Goal: Book appointment/travel/reservation

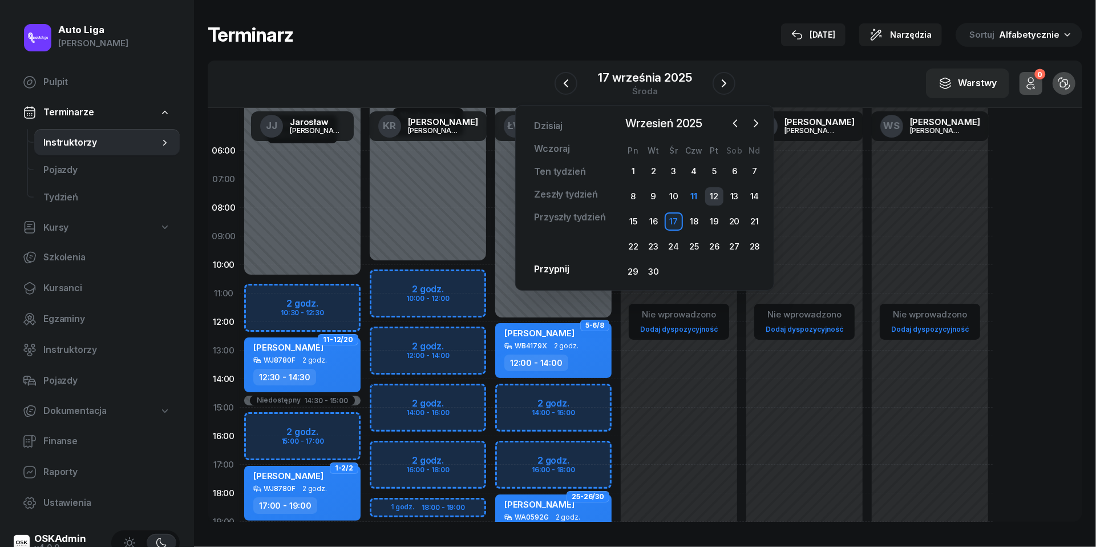
click at [714, 194] on div "12" at bounding box center [714, 196] width 18 height 18
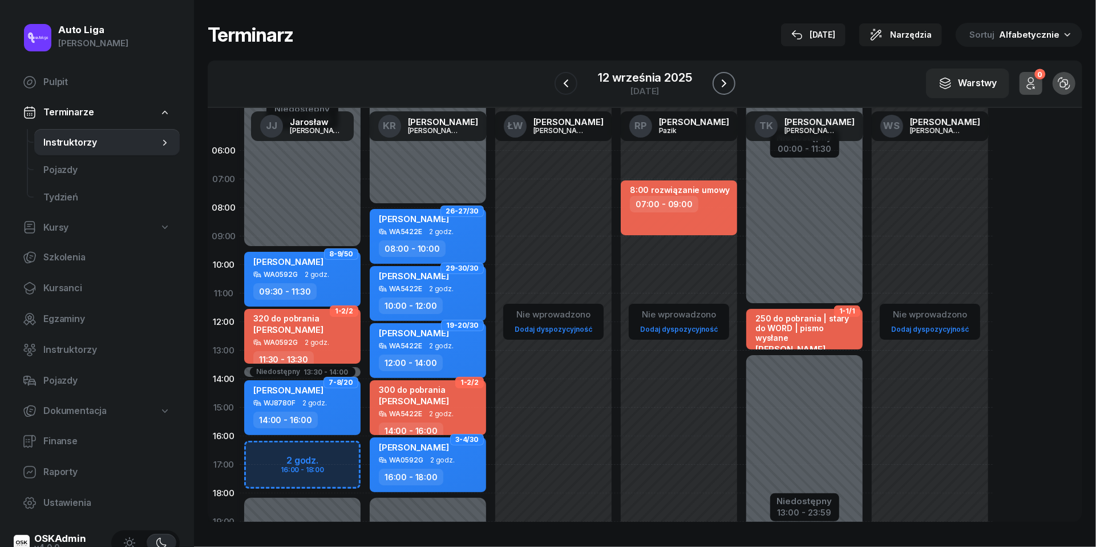
click at [718, 89] on icon "button" at bounding box center [724, 83] width 14 height 14
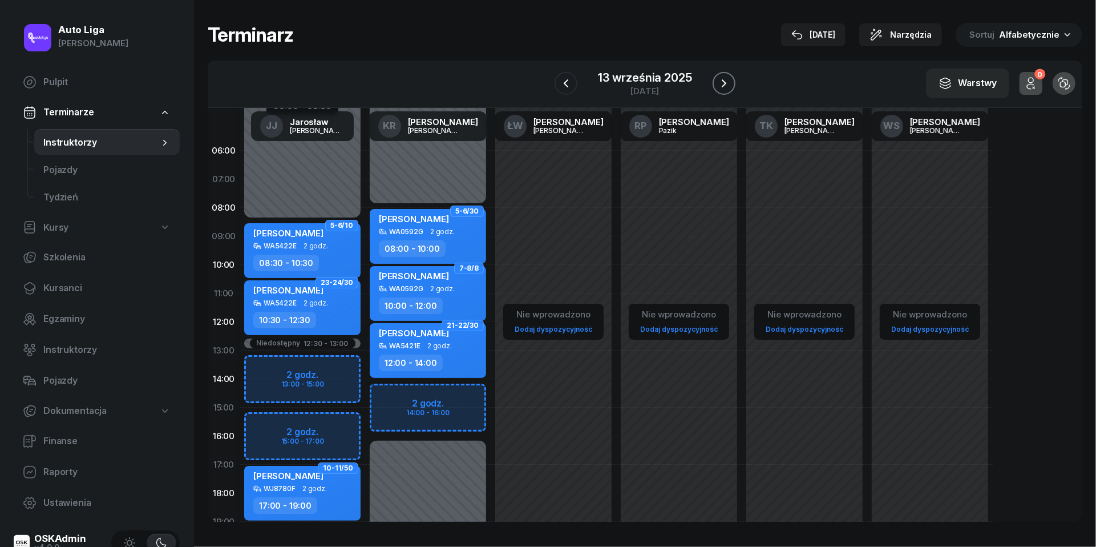
click at [724, 83] on icon "button" at bounding box center [724, 83] width 14 height 14
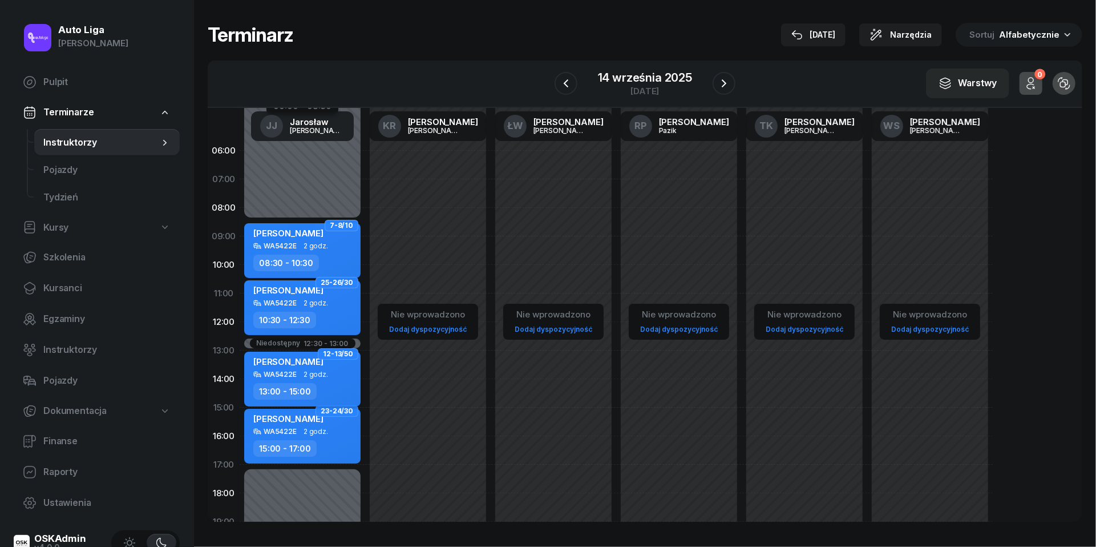
click at [324, 379] on div "[PERSON_NAME] WA5422E 2 godz. 13:00 - 15:00" at bounding box center [302, 379] width 116 height 55
select select "13"
select select "15"
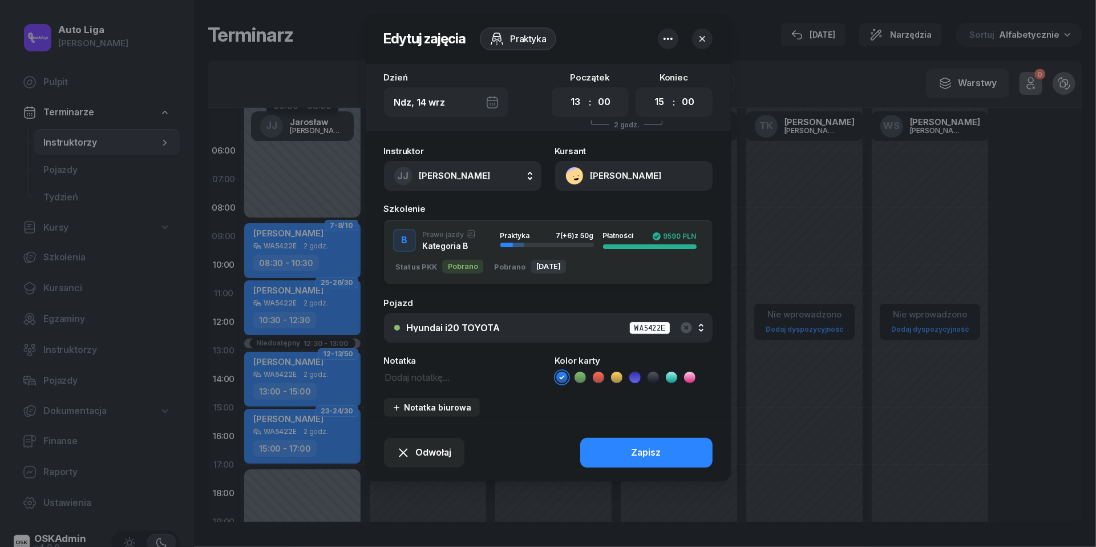
click at [439, 332] on div "Hyundai i20 TOYOTA WA5422E" at bounding box center [555, 328] width 296 height 14
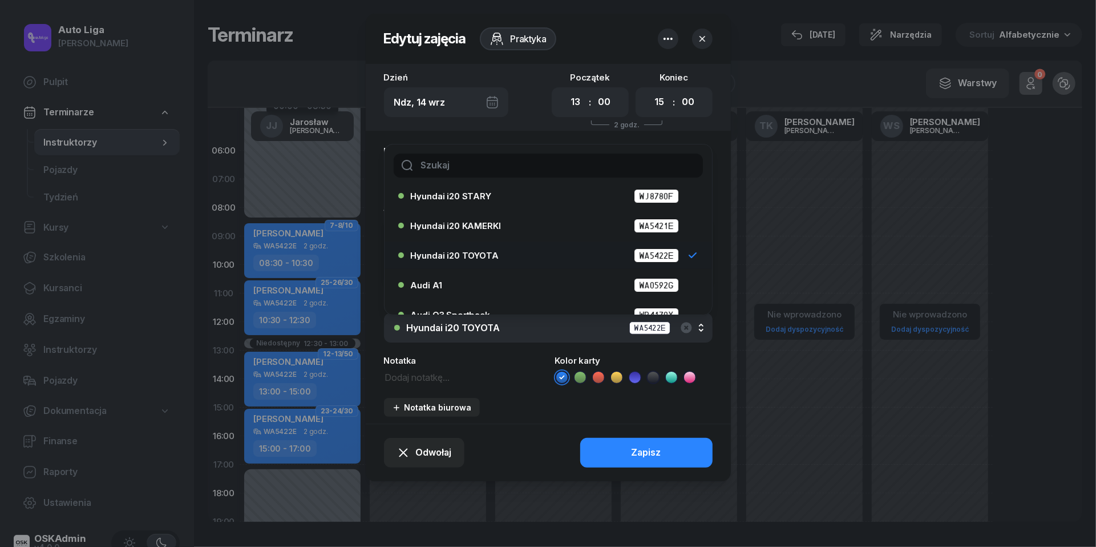
scroll to position [40, 0]
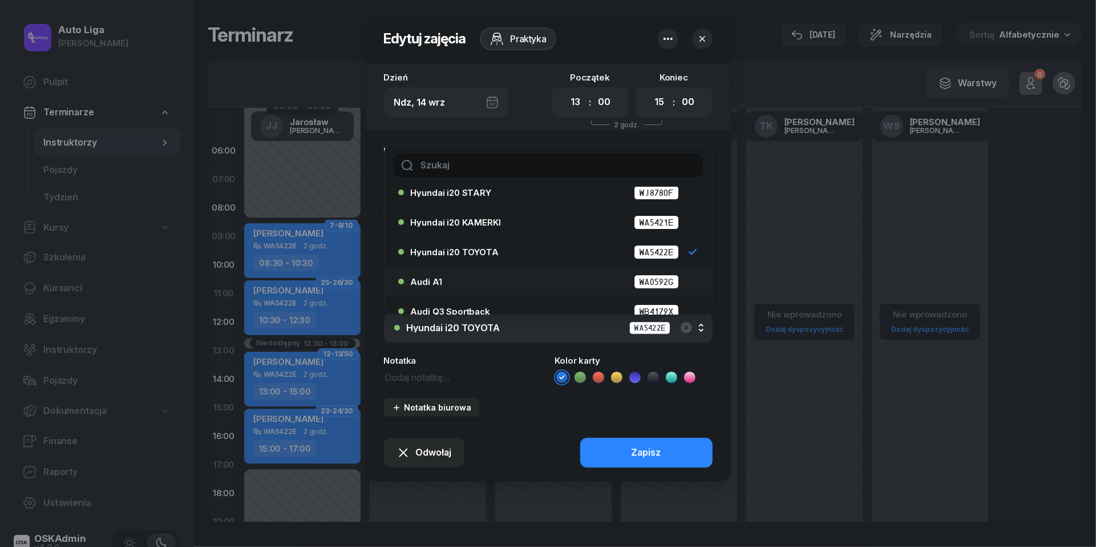
click at [451, 281] on div "Audi A1 WA0592G" at bounding box center [551, 281] width 281 height 14
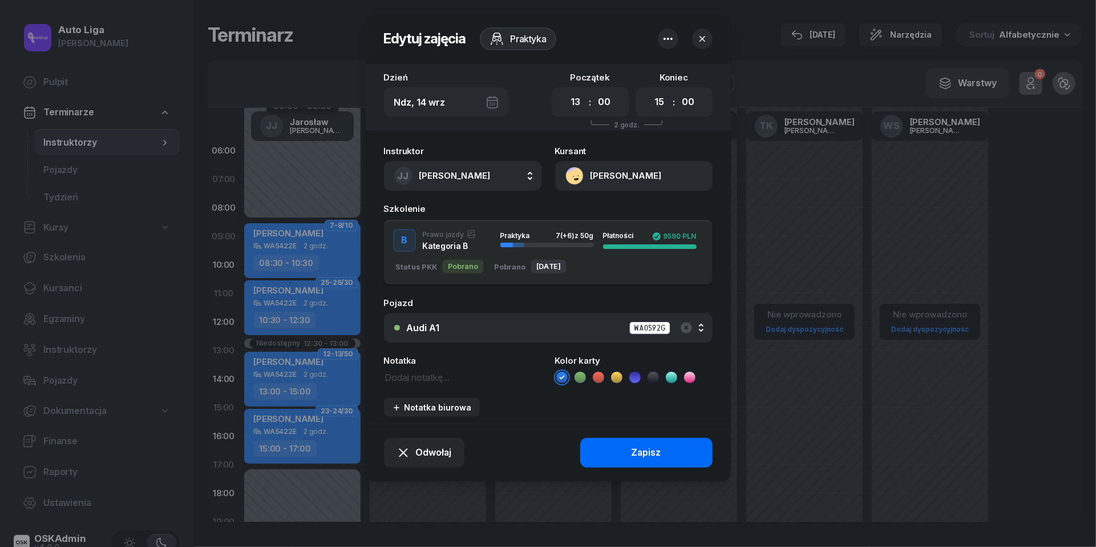
click at [635, 454] on div "Zapisz" at bounding box center [647, 452] width 30 height 15
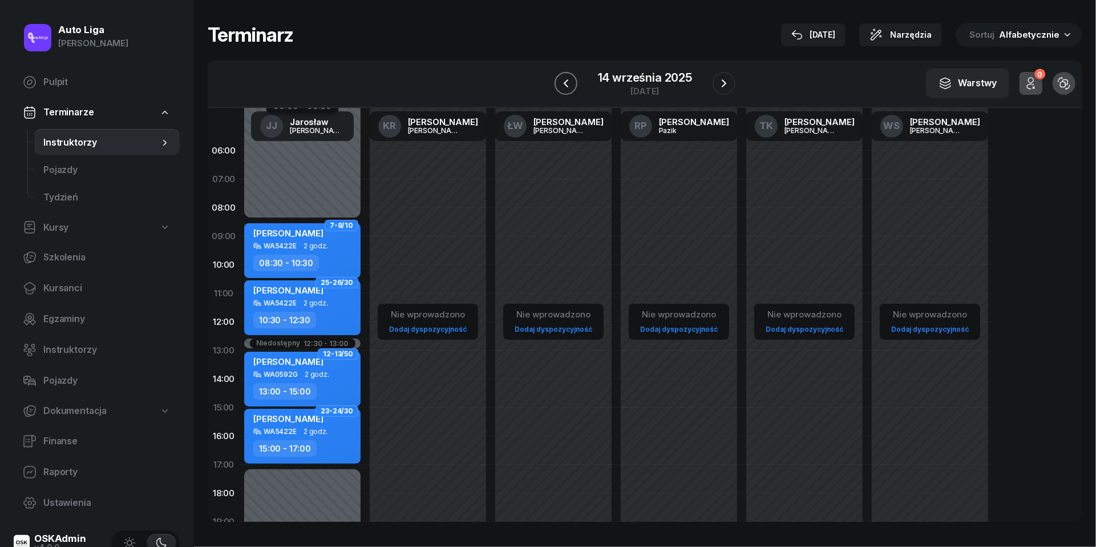
click at [573, 78] on button "button" at bounding box center [566, 83] width 23 height 23
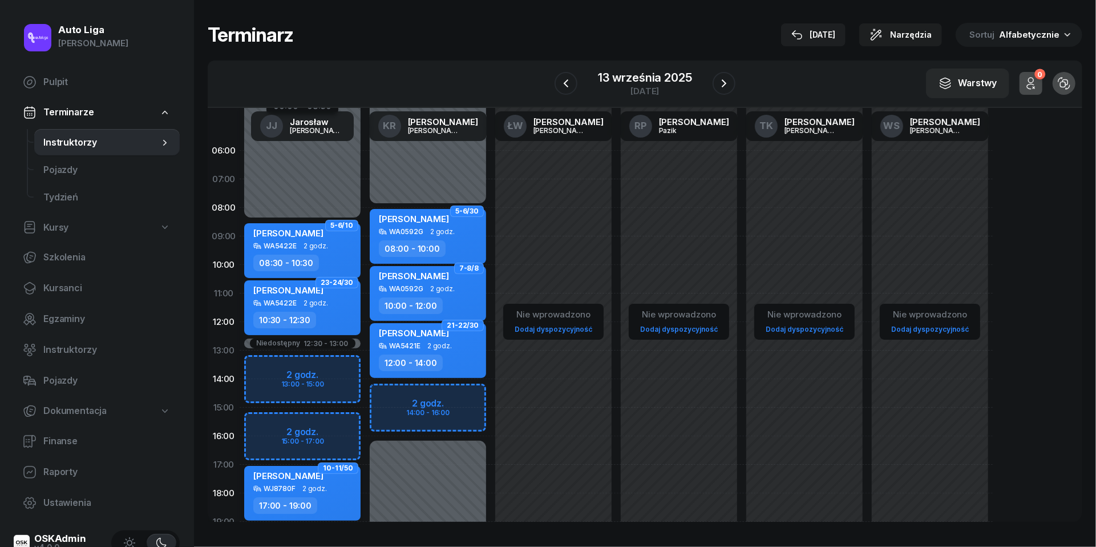
click at [307, 489] on span "2 godz." at bounding box center [314, 489] width 25 height 8
select select "17"
select select "19"
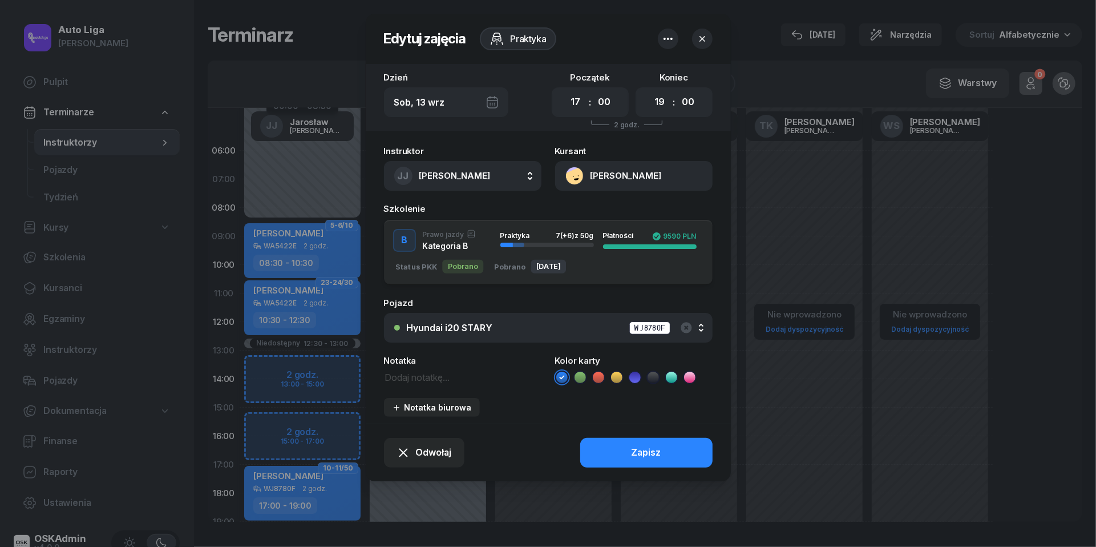
click at [486, 324] on div "Hyundai i20 STARY" at bounding box center [450, 327] width 86 height 9
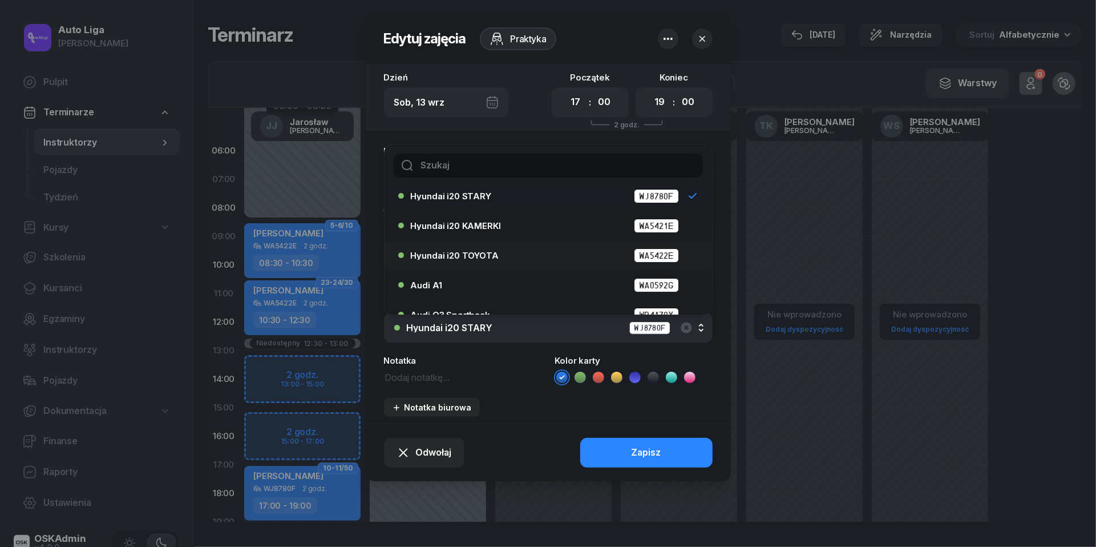
scroll to position [39, 0]
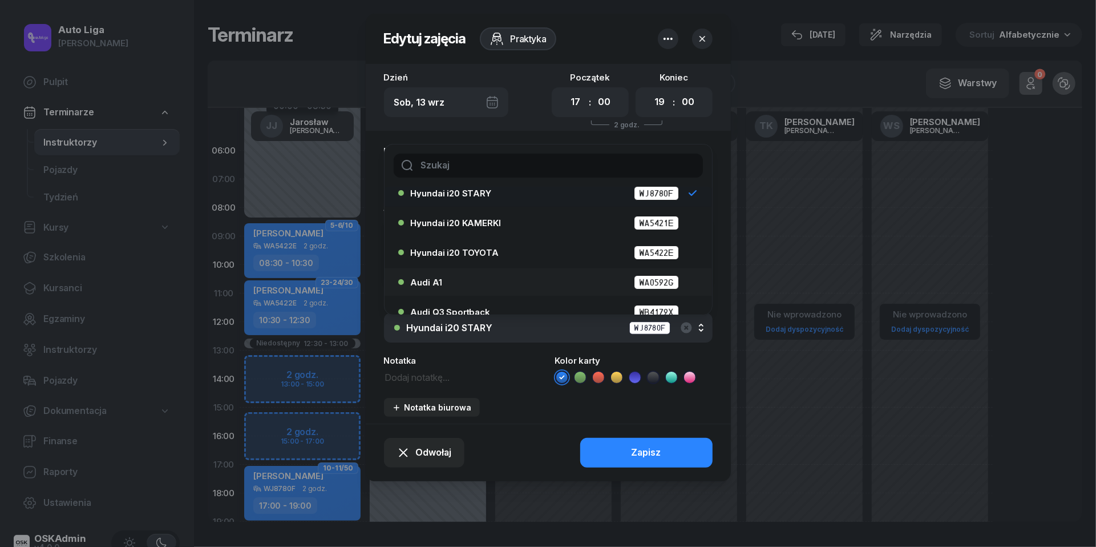
click at [479, 280] on div "Audi A1 WA0592G" at bounding box center [551, 282] width 281 height 14
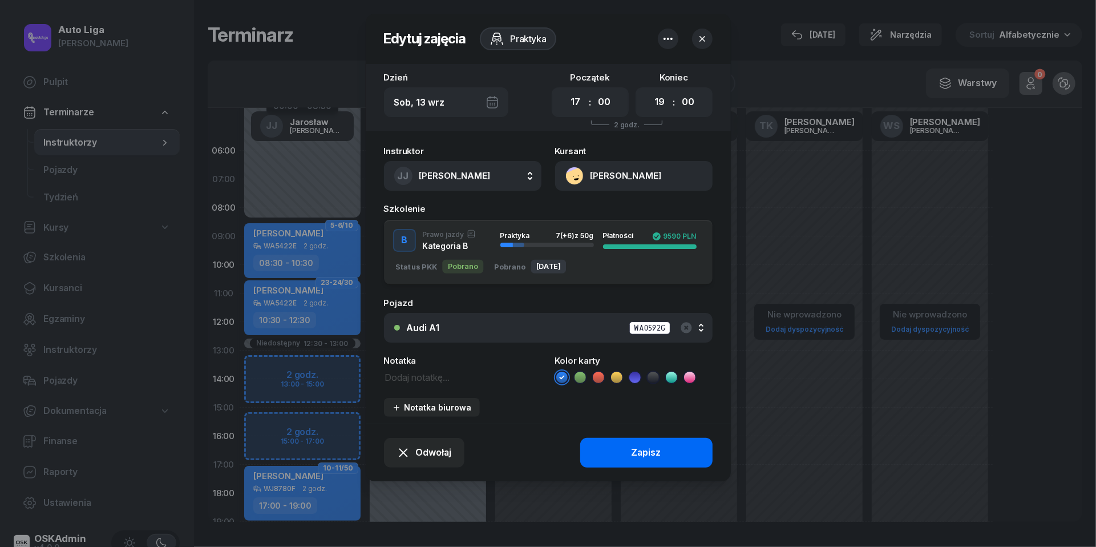
click at [644, 454] on div "Zapisz" at bounding box center [647, 452] width 30 height 15
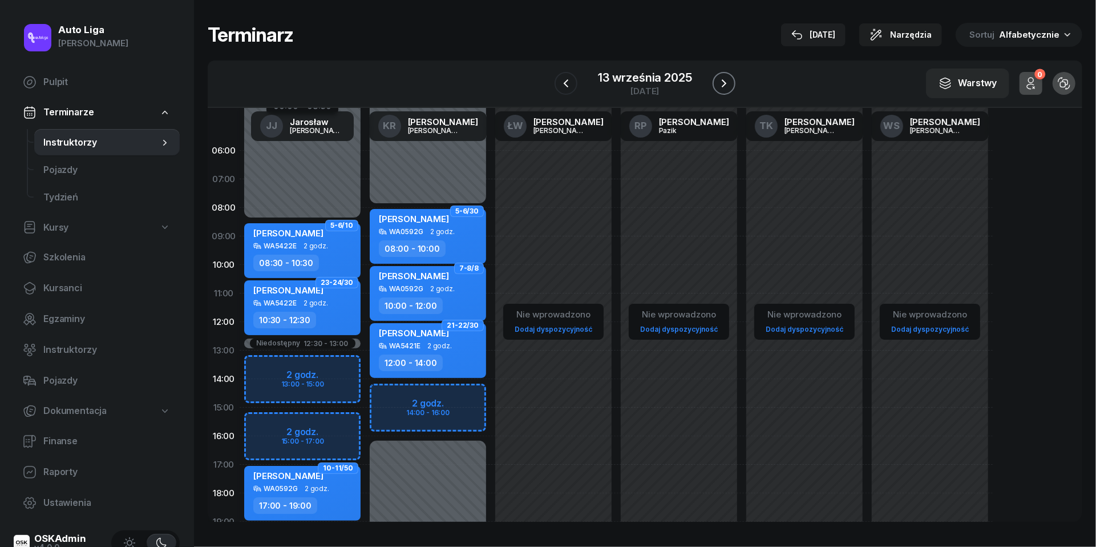
click at [726, 81] on icon "button" at bounding box center [724, 83] width 14 height 14
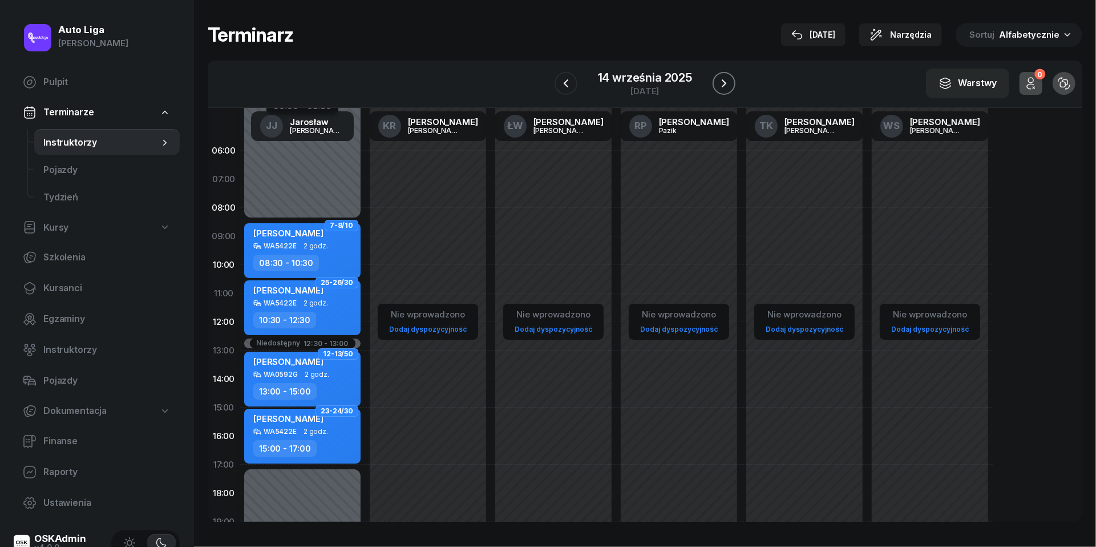
click at [726, 81] on icon "button" at bounding box center [724, 83] width 14 height 14
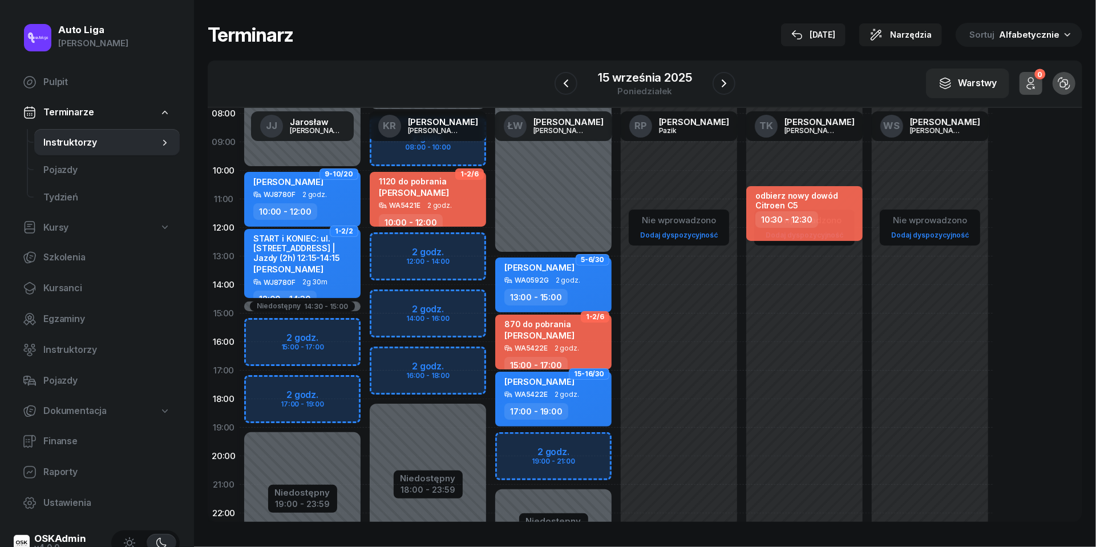
scroll to position [95, 0]
click at [729, 79] on icon "button" at bounding box center [724, 83] width 14 height 14
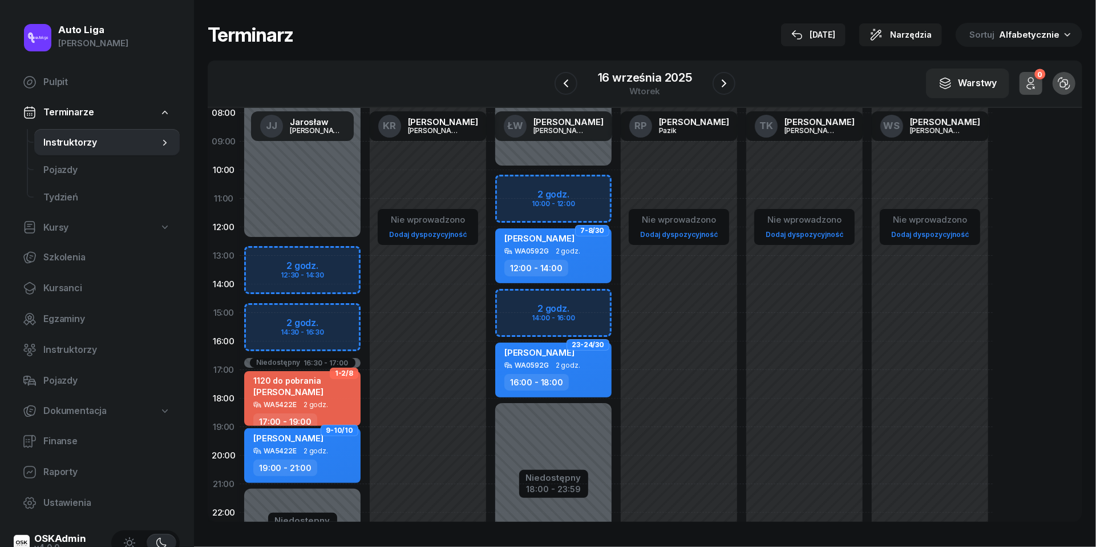
click at [631, 64] on div "W Wybierz [PERSON_NAME] KR [PERSON_NAME] ŁW [PERSON_NAME] RP [PERSON_NAME] TK […" at bounding box center [645, 83] width 875 height 47
click at [631, 72] on div "16 września 2025" at bounding box center [645, 77] width 94 height 11
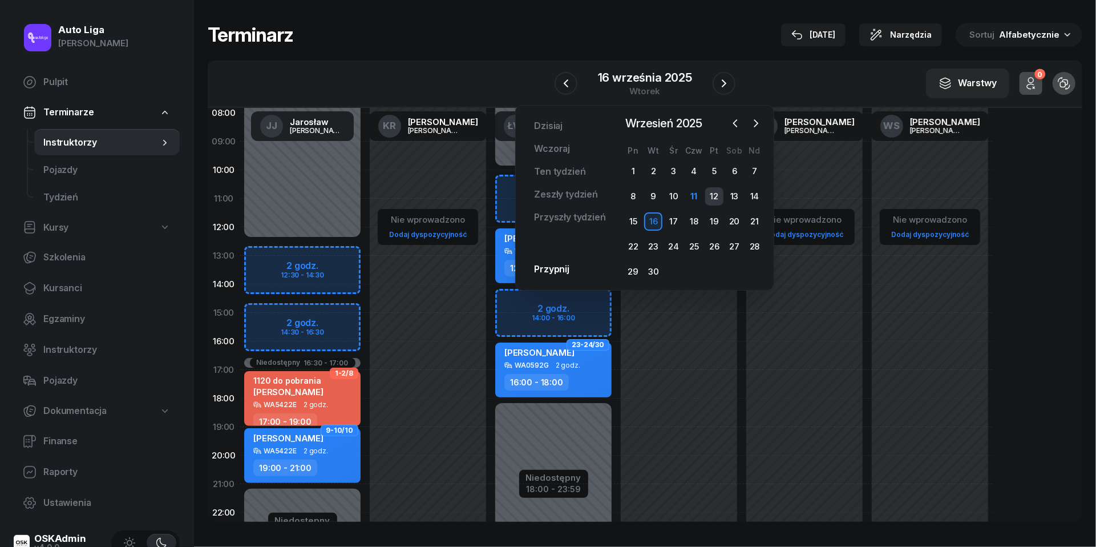
click at [721, 200] on div "12" at bounding box center [714, 196] width 18 height 18
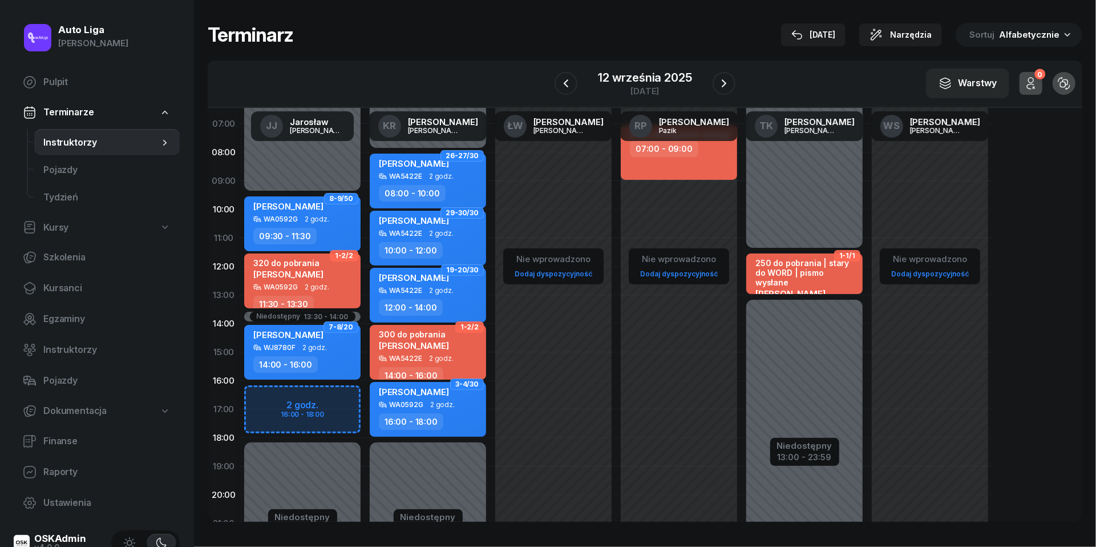
scroll to position [51, 0]
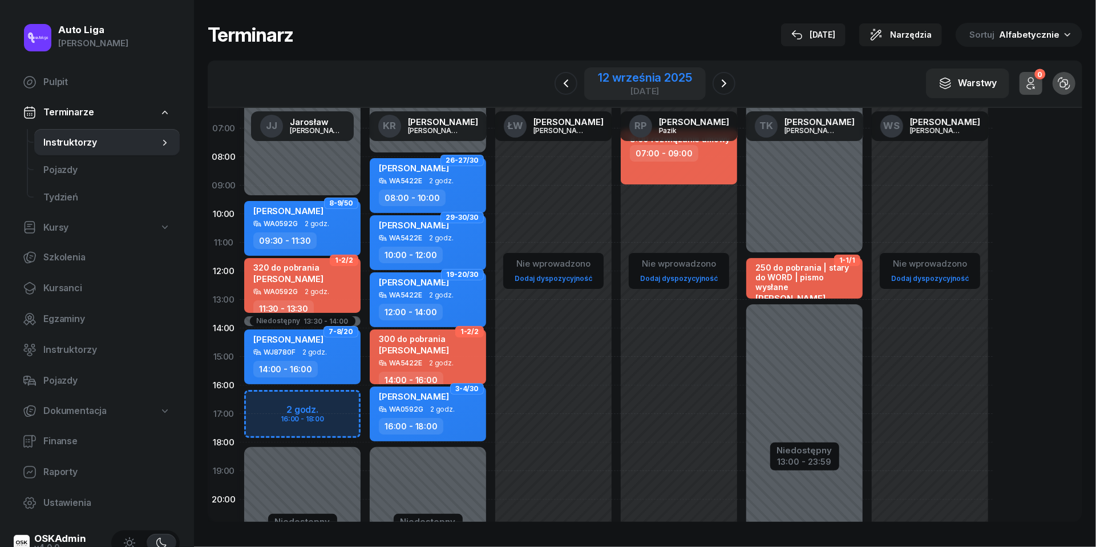
click at [671, 89] on div "[DATE]" at bounding box center [645, 91] width 94 height 9
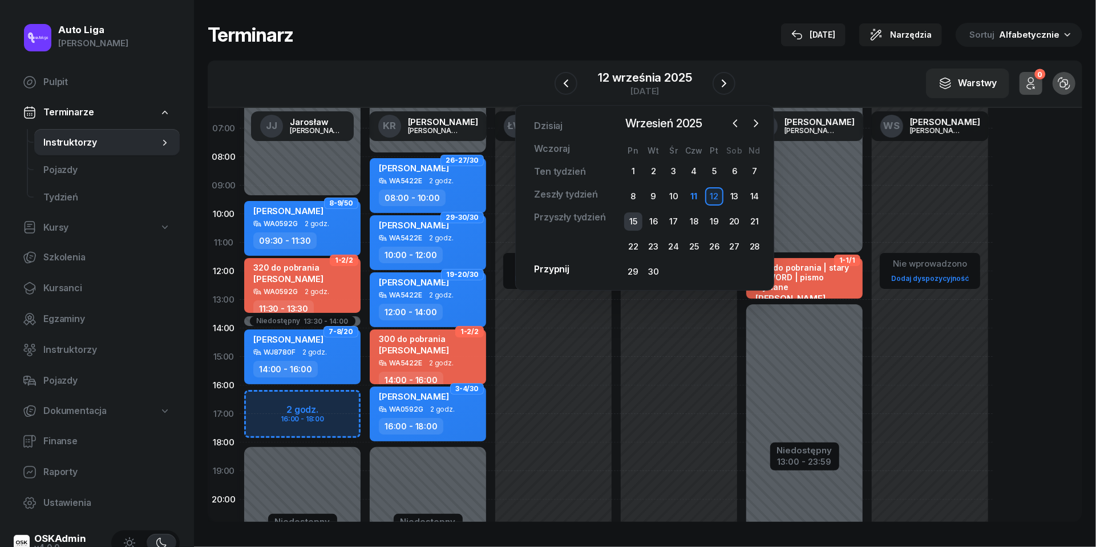
click at [635, 226] on div "15" at bounding box center [633, 221] width 18 height 18
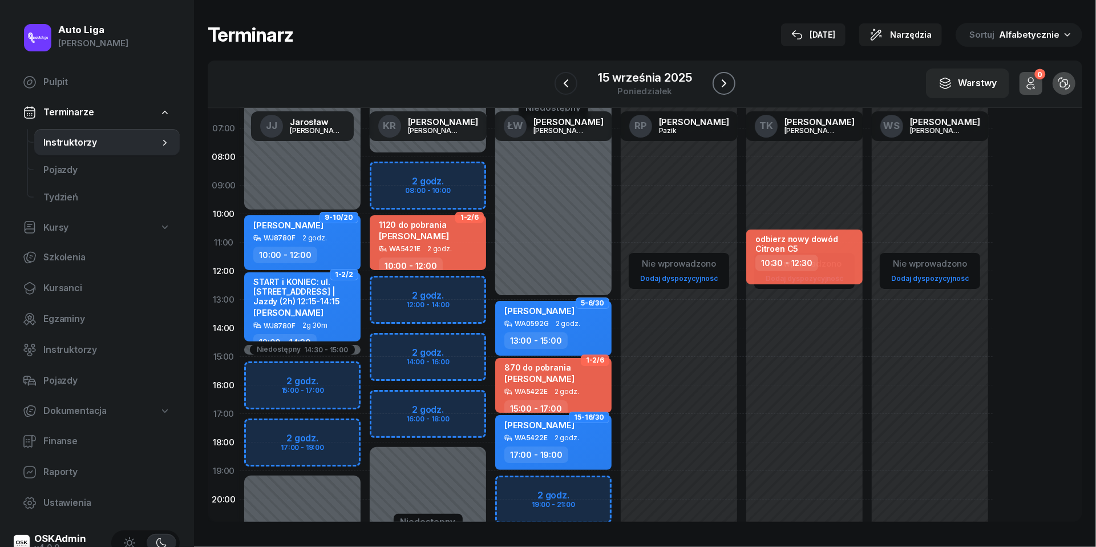
click at [728, 78] on icon "button" at bounding box center [724, 83] width 14 height 14
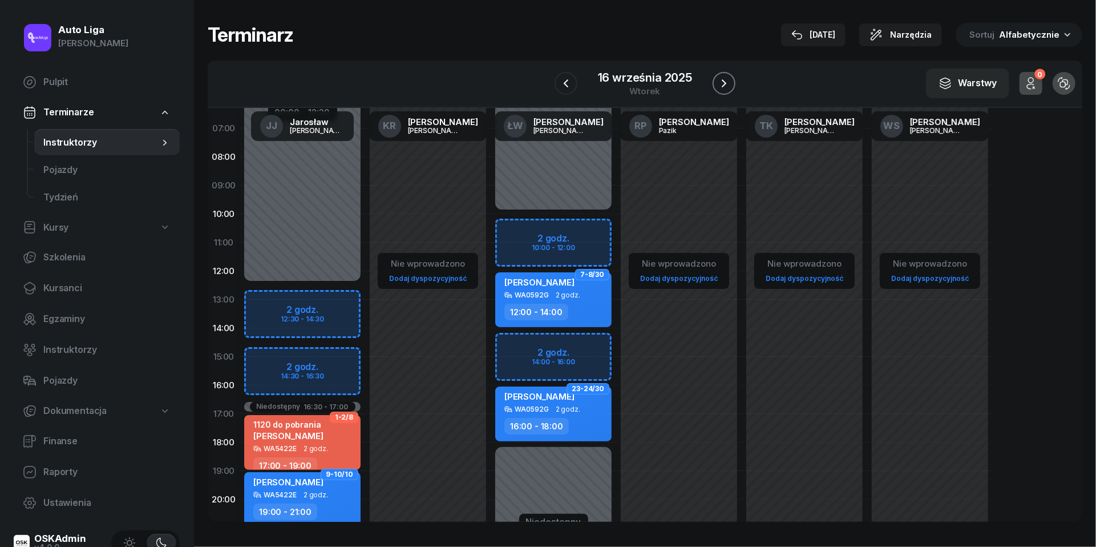
click at [728, 78] on icon "button" at bounding box center [724, 83] width 14 height 14
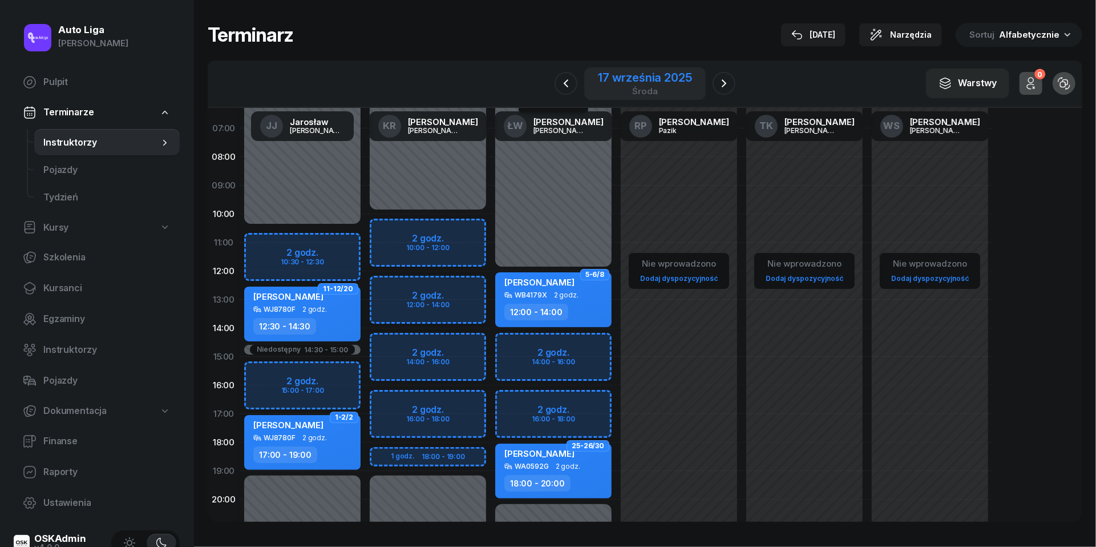
click at [644, 79] on div "17 września 2025" at bounding box center [645, 77] width 94 height 11
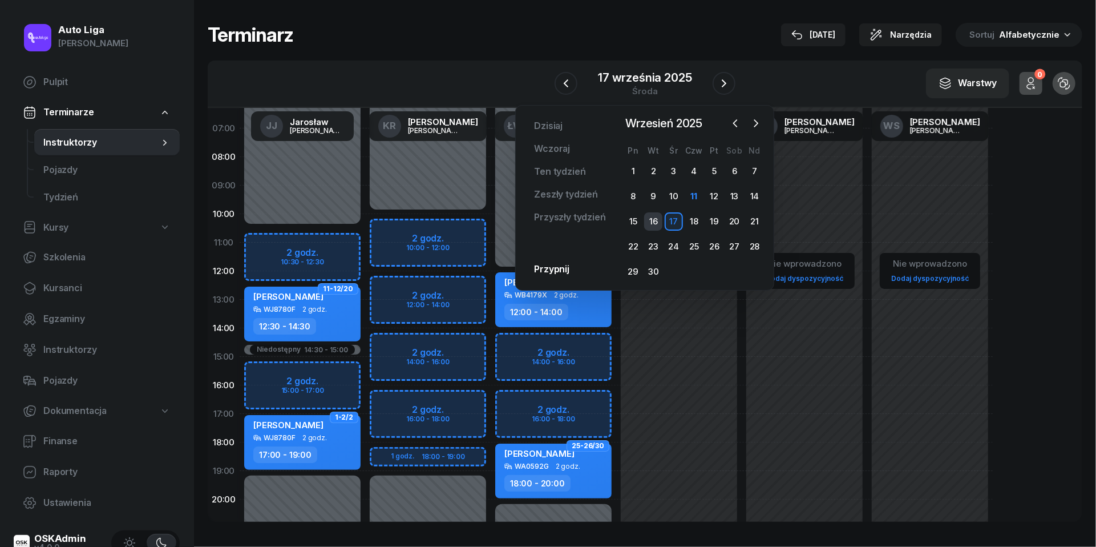
click at [655, 222] on div "16" at bounding box center [653, 221] width 18 height 18
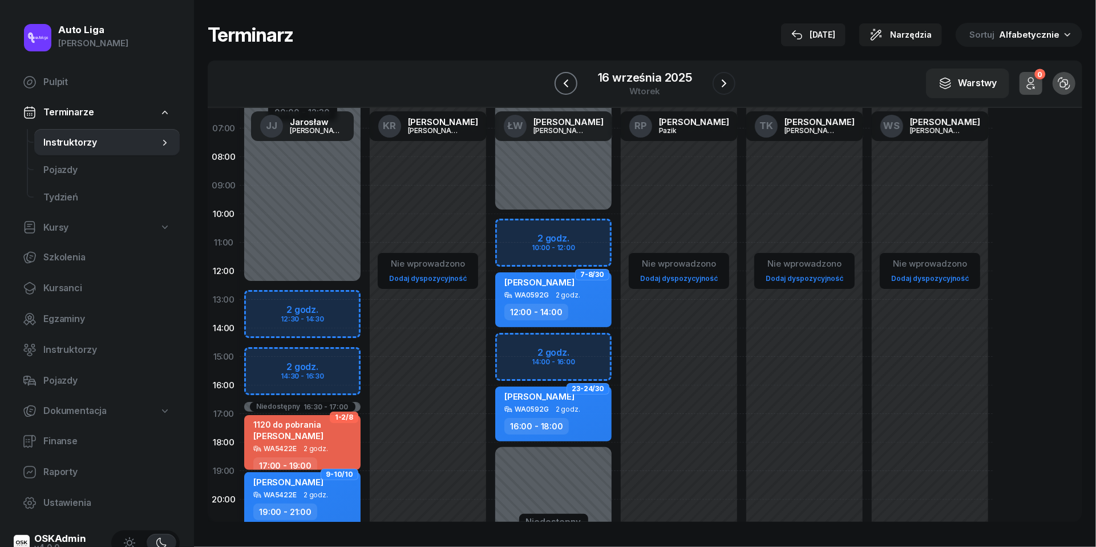
click at [567, 84] on icon "button" at bounding box center [566, 83] width 14 height 14
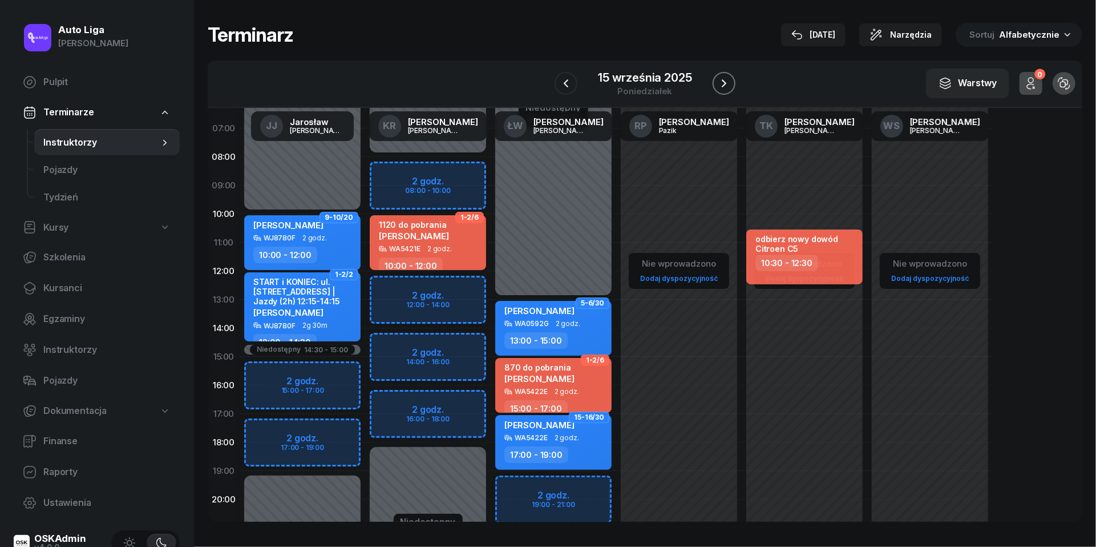
click at [728, 81] on icon "button" at bounding box center [724, 83] width 14 height 14
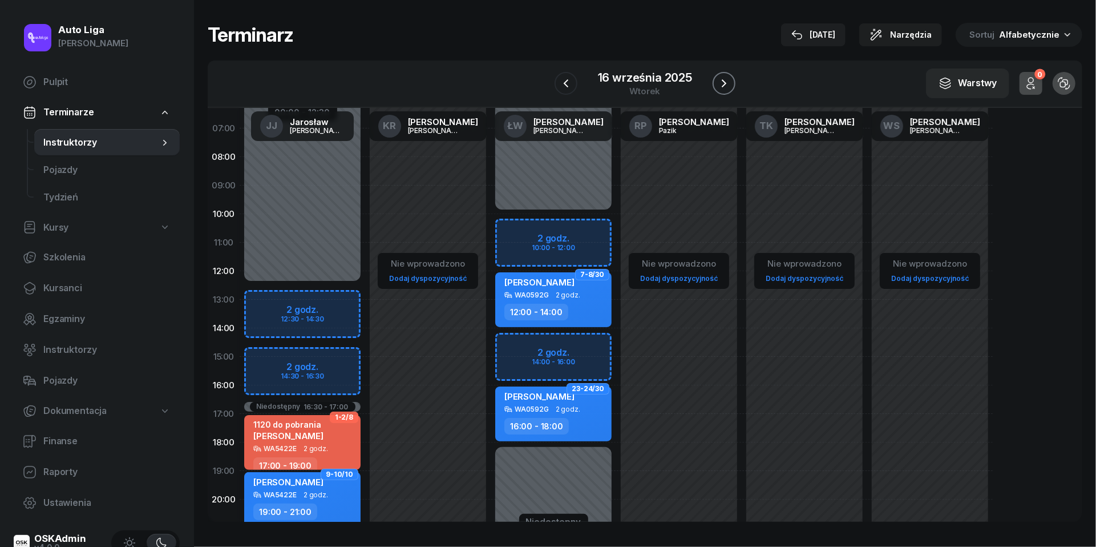
click at [728, 81] on icon "button" at bounding box center [724, 83] width 14 height 14
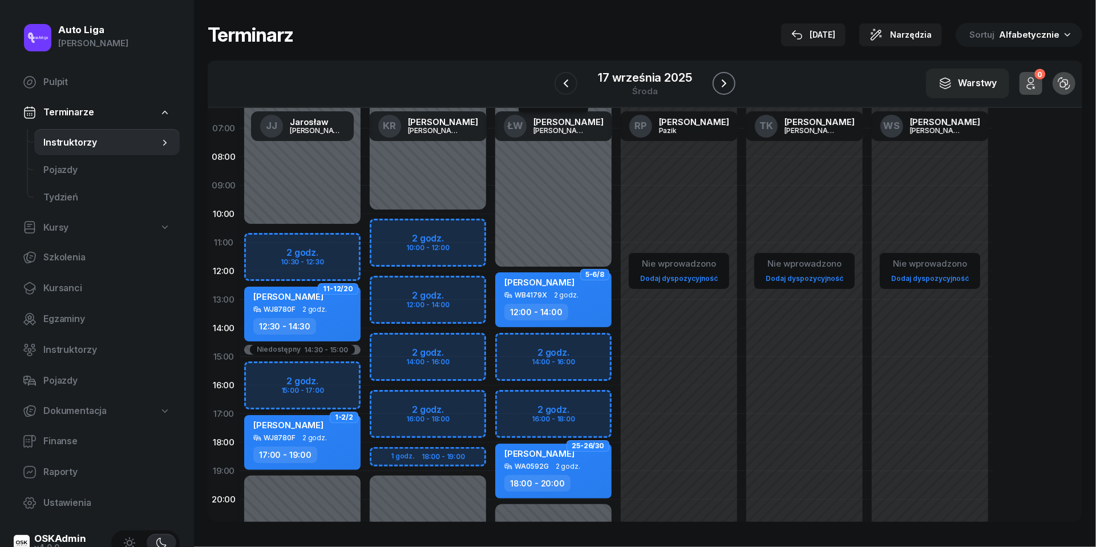
click at [728, 81] on icon "button" at bounding box center [724, 83] width 14 height 14
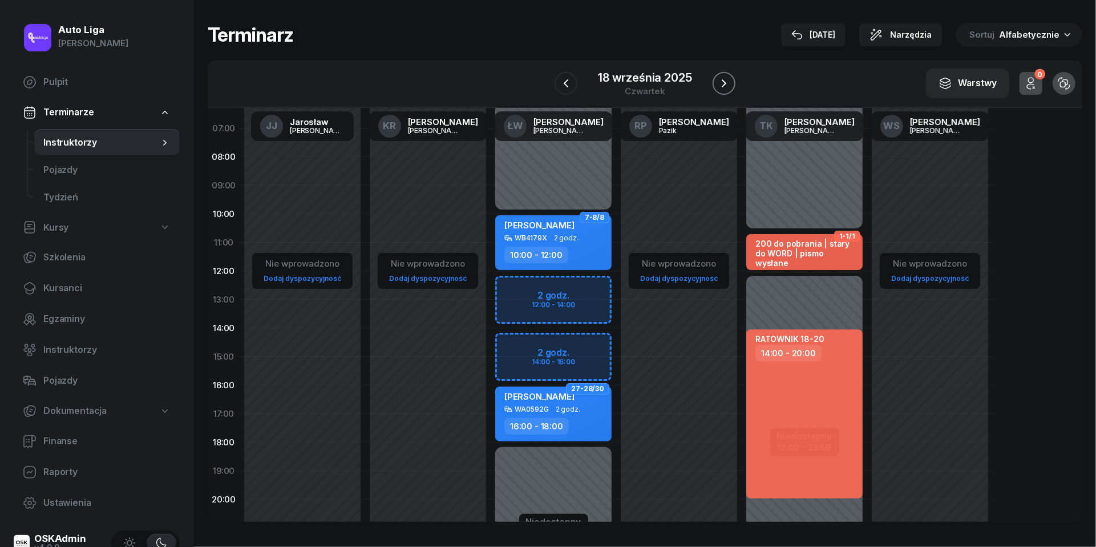
click at [728, 81] on icon "button" at bounding box center [724, 83] width 14 height 14
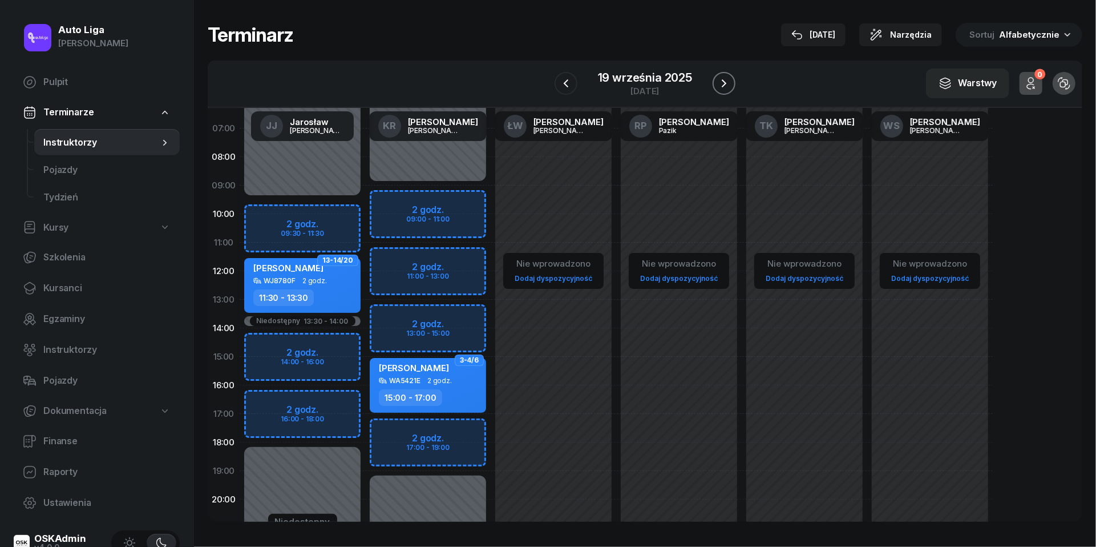
click at [728, 81] on icon "button" at bounding box center [724, 83] width 14 height 14
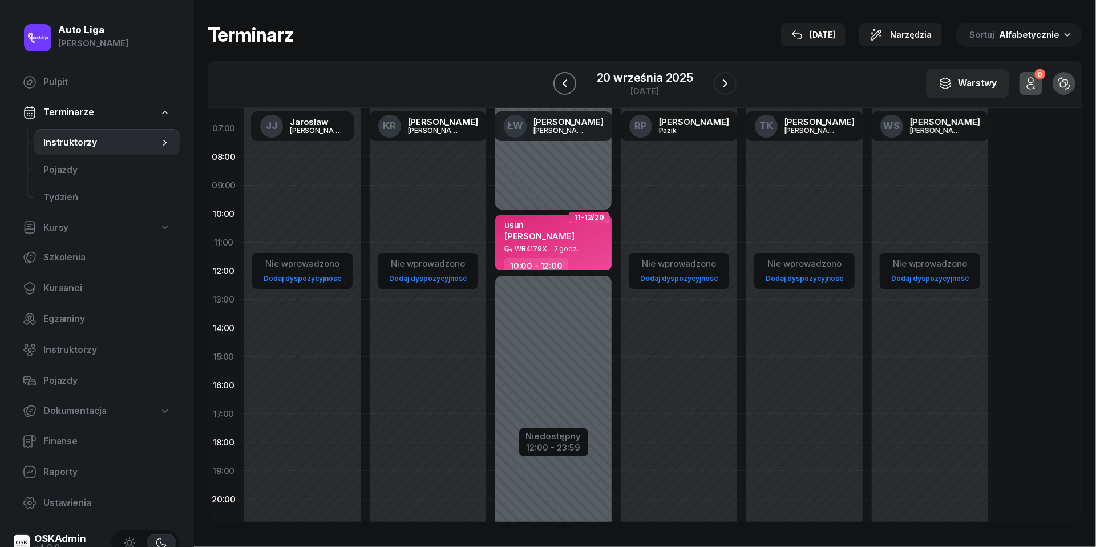
click at [567, 74] on button "button" at bounding box center [565, 83] width 23 height 23
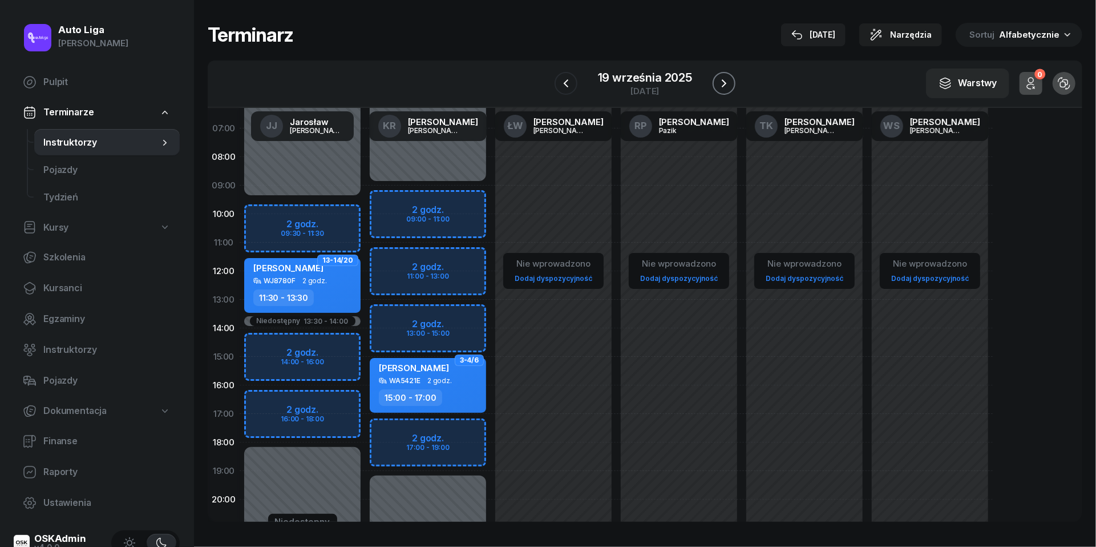
click at [724, 88] on icon "button" at bounding box center [724, 83] width 14 height 14
click at [724, 88] on icon "button" at bounding box center [725, 83] width 14 height 14
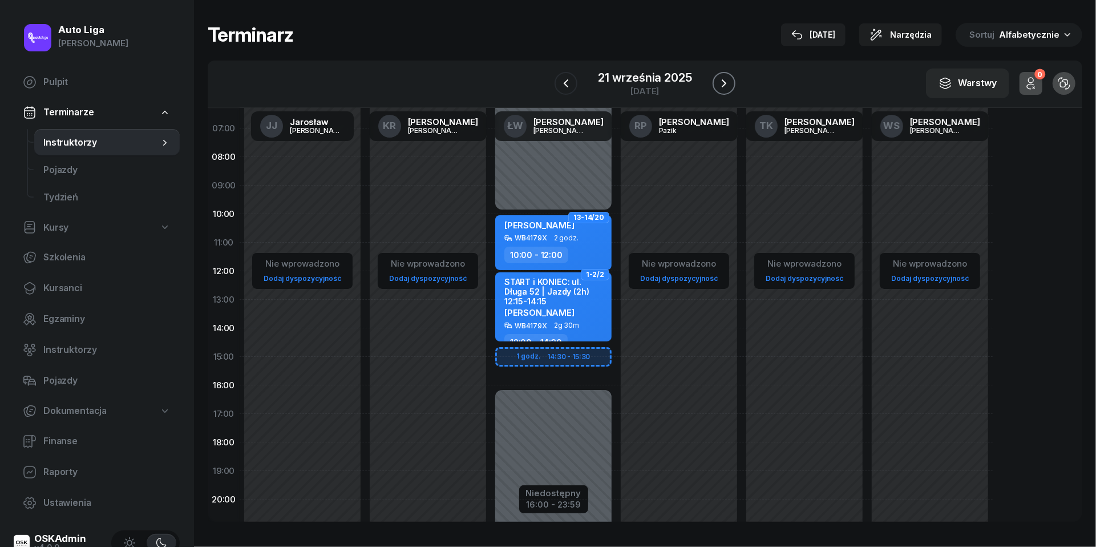
click at [724, 88] on icon "button" at bounding box center [724, 83] width 14 height 14
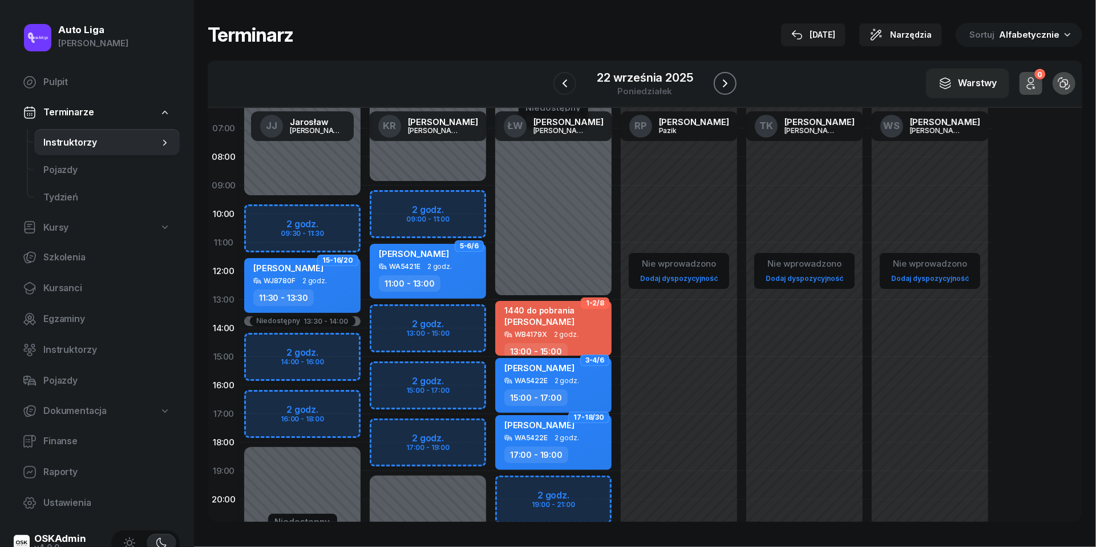
click at [724, 88] on icon "button" at bounding box center [725, 83] width 14 height 14
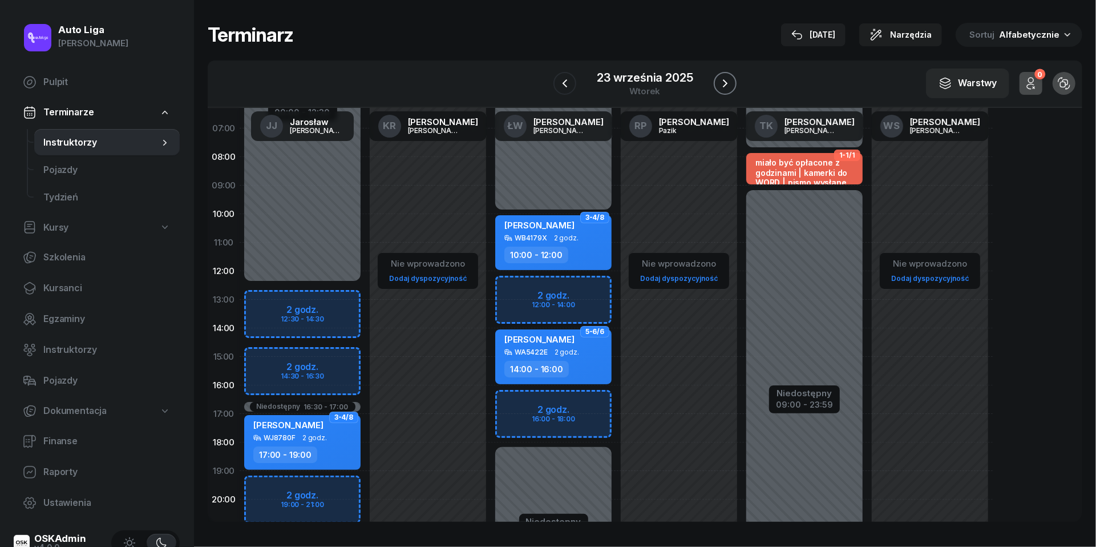
click at [724, 88] on icon "button" at bounding box center [725, 83] width 14 height 14
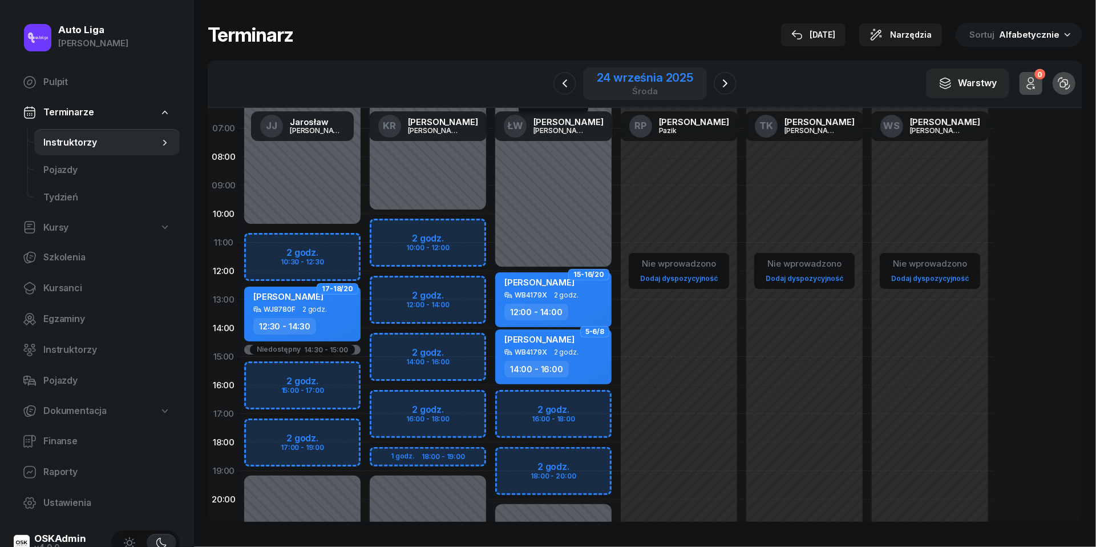
click at [612, 90] on div "środa" at bounding box center [645, 91] width 96 height 9
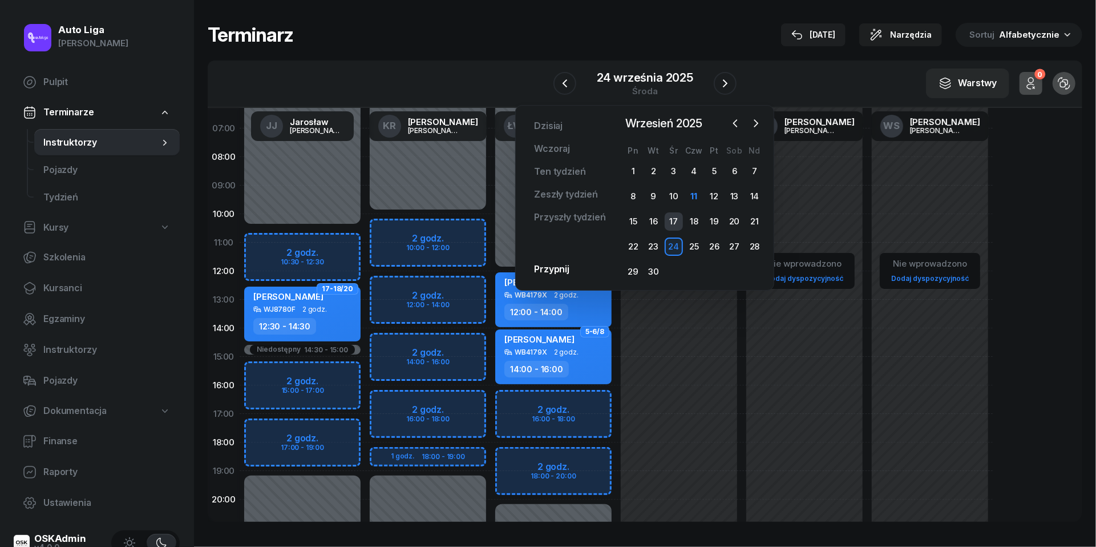
click at [673, 220] on div "17" at bounding box center [674, 221] width 18 height 18
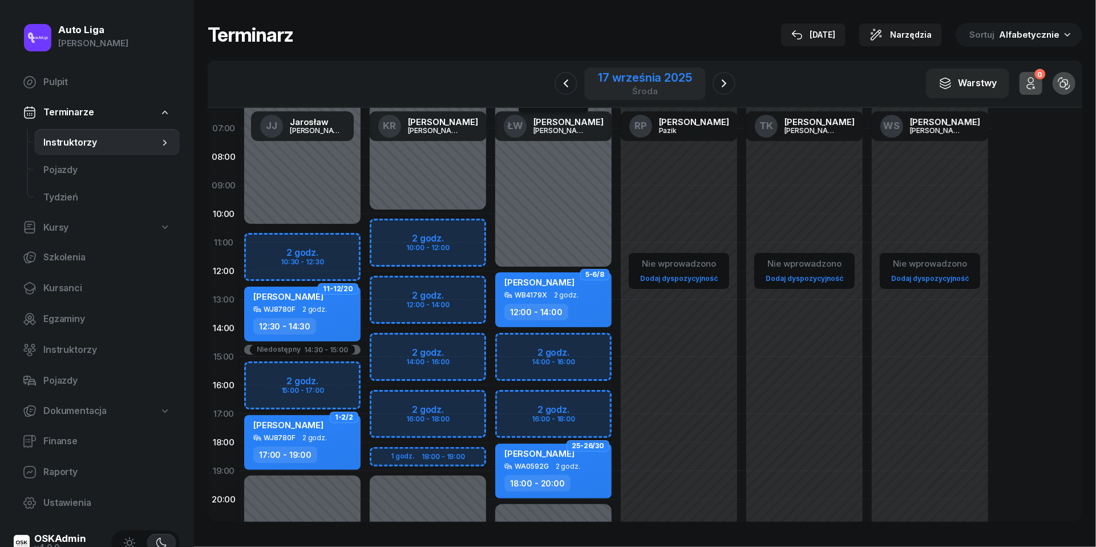
click at [633, 80] on div "17 września 2025" at bounding box center [645, 77] width 94 height 11
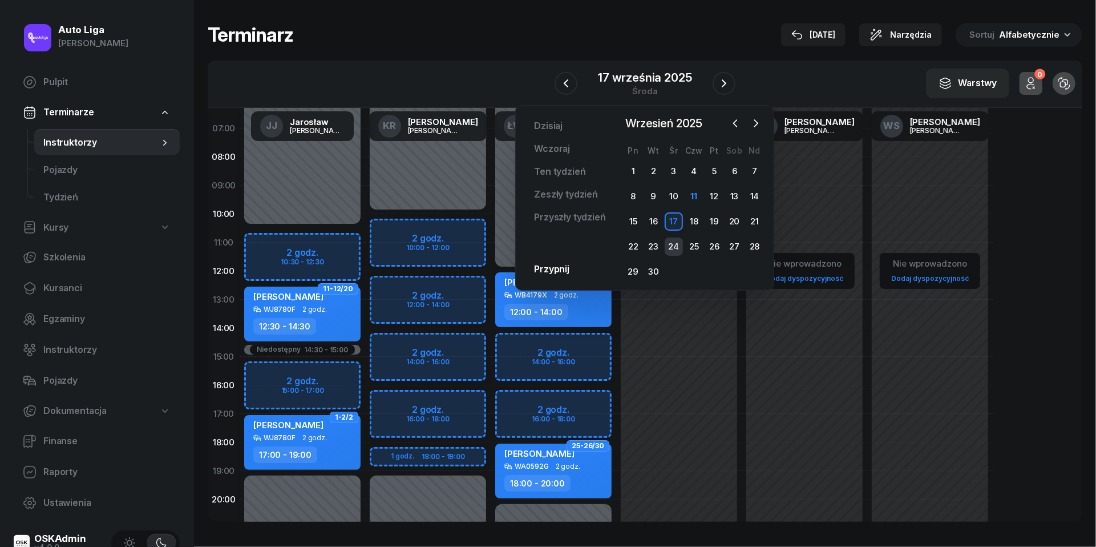
click at [681, 252] on div "24" at bounding box center [674, 246] width 18 height 18
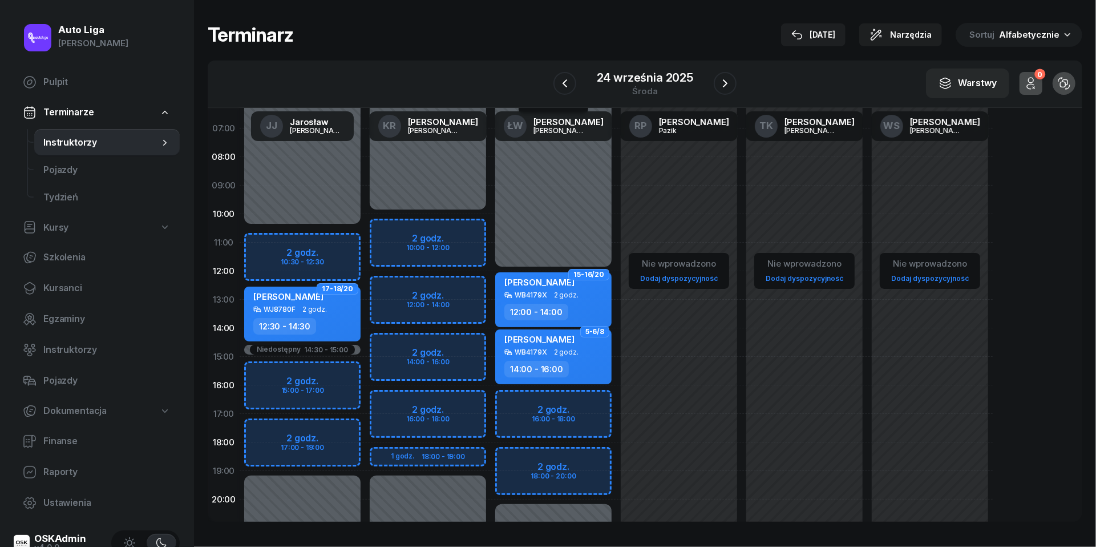
click at [520, 459] on div "Niedostępny 00:00 - 12:00 Niedostępny 20:00 - 23:59 2 godz. 16:00 - 18:00 2 god…" at bounding box center [554, 357] width 126 height 542
select select "18"
select select "20"
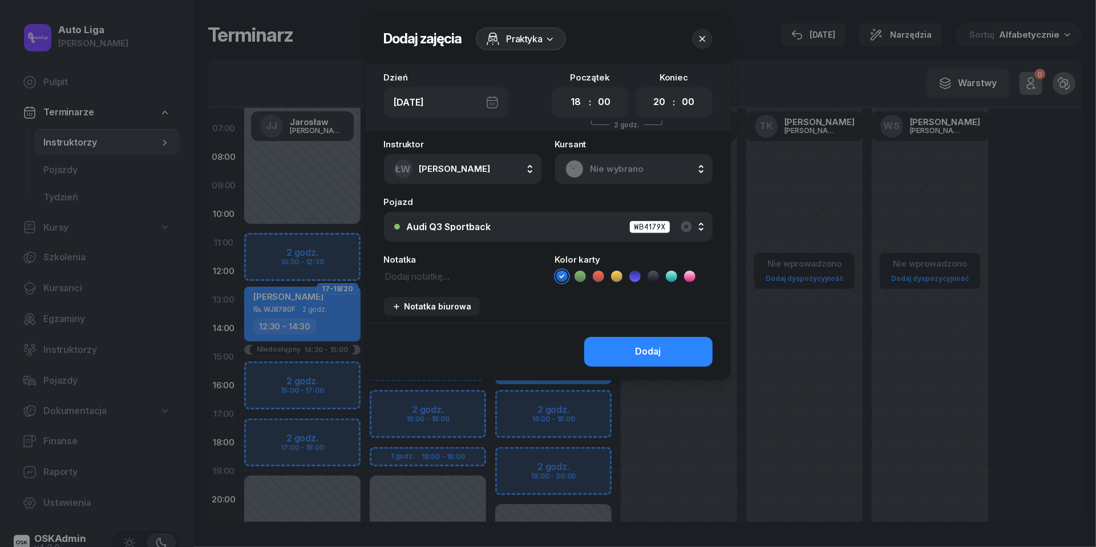
click at [594, 160] on div "Nie wybrano" at bounding box center [634, 169] width 137 height 18
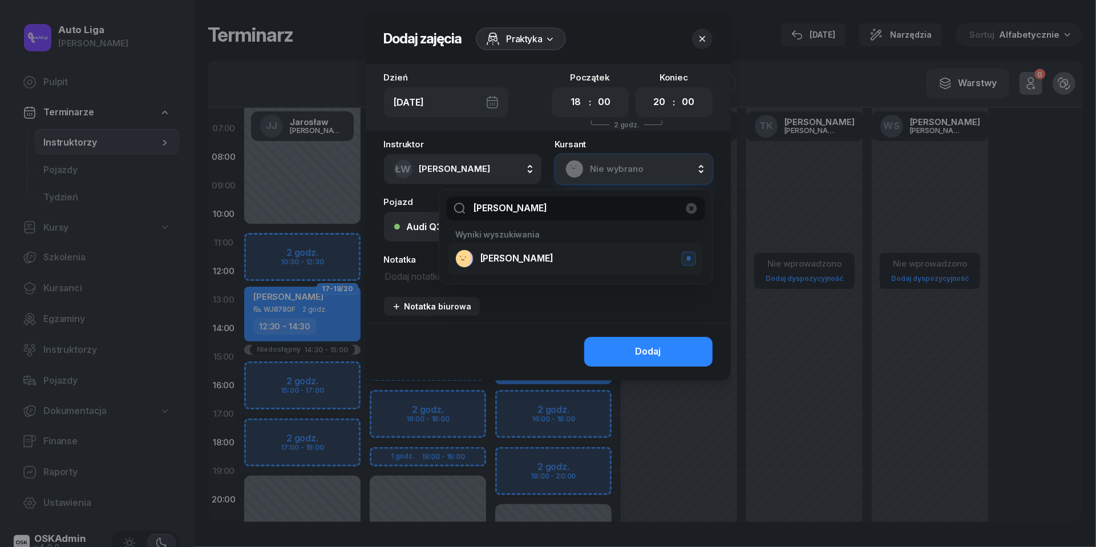
type input "[PERSON_NAME]"
click at [505, 248] on li "[PERSON_NAME] B" at bounding box center [576, 259] width 255 height 32
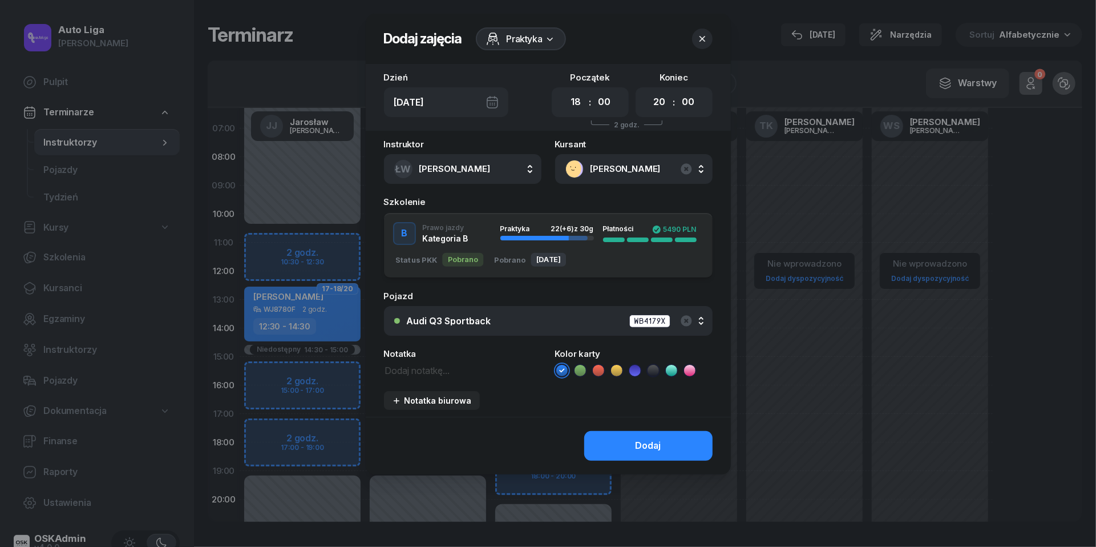
click at [559, 317] on div "Audi Q3 Sportback WB4179X" at bounding box center [555, 321] width 296 height 14
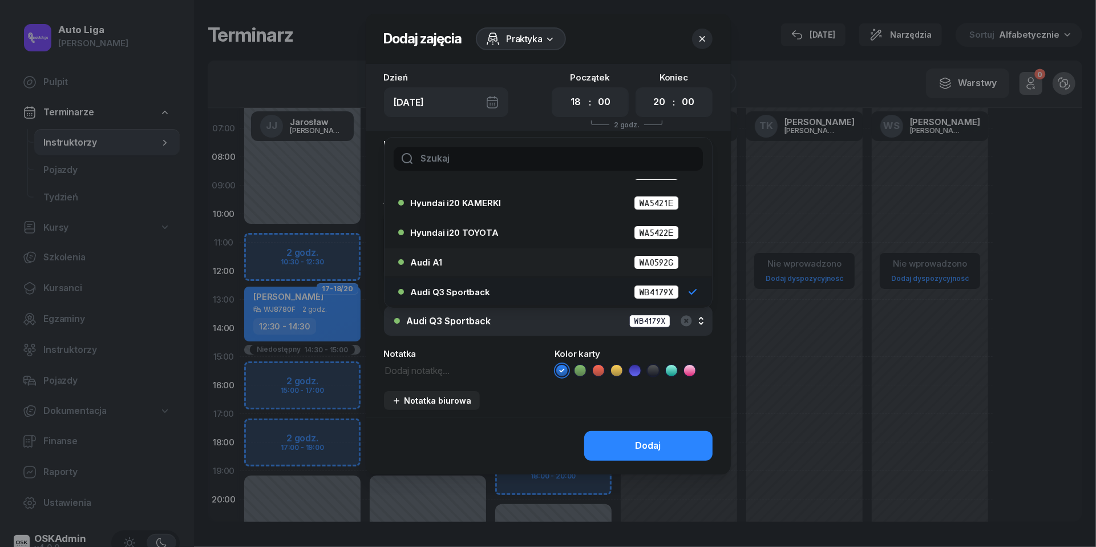
scroll to position [53, 0]
click at [523, 263] on div "Audi A1 WA0592G" at bounding box center [551, 262] width 281 height 14
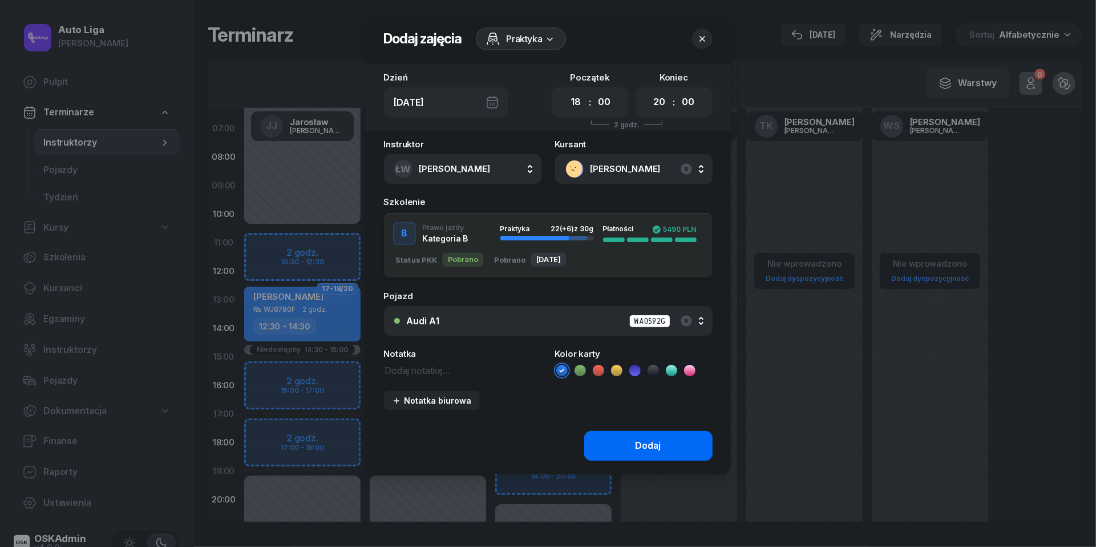
click at [638, 435] on button "Dodaj" at bounding box center [648, 446] width 128 height 30
